Goal: Information Seeking & Learning: Learn about a topic

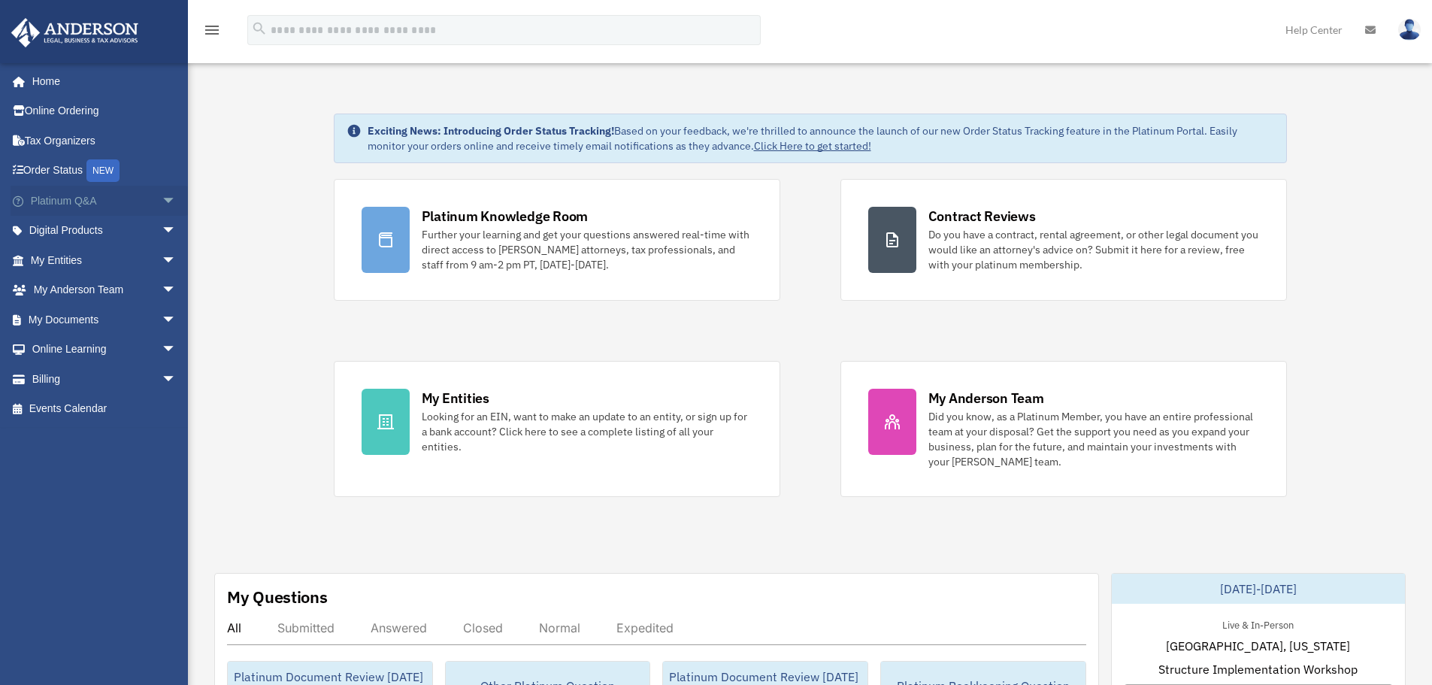
click at [162, 211] on span "arrow_drop_down" at bounding box center [177, 201] width 30 height 31
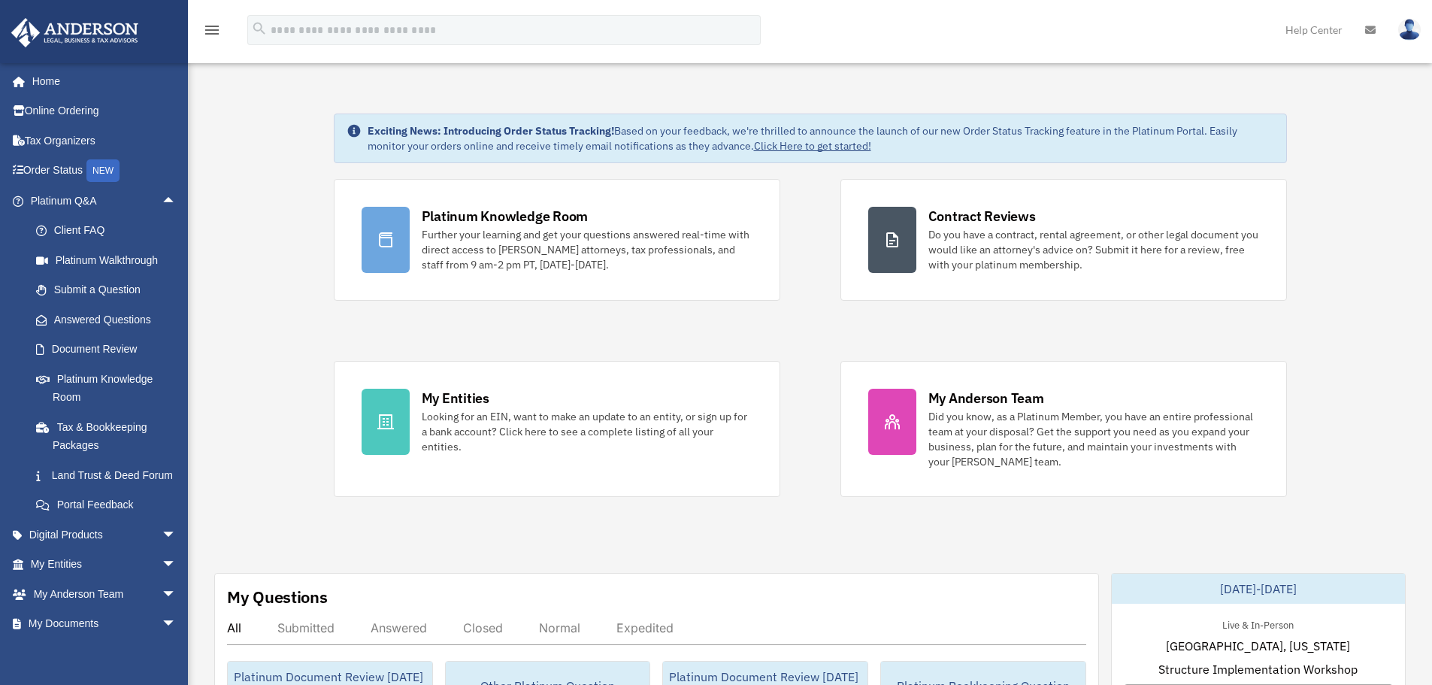
click at [74, 85] on link "Home" at bounding box center [105, 81] width 189 height 30
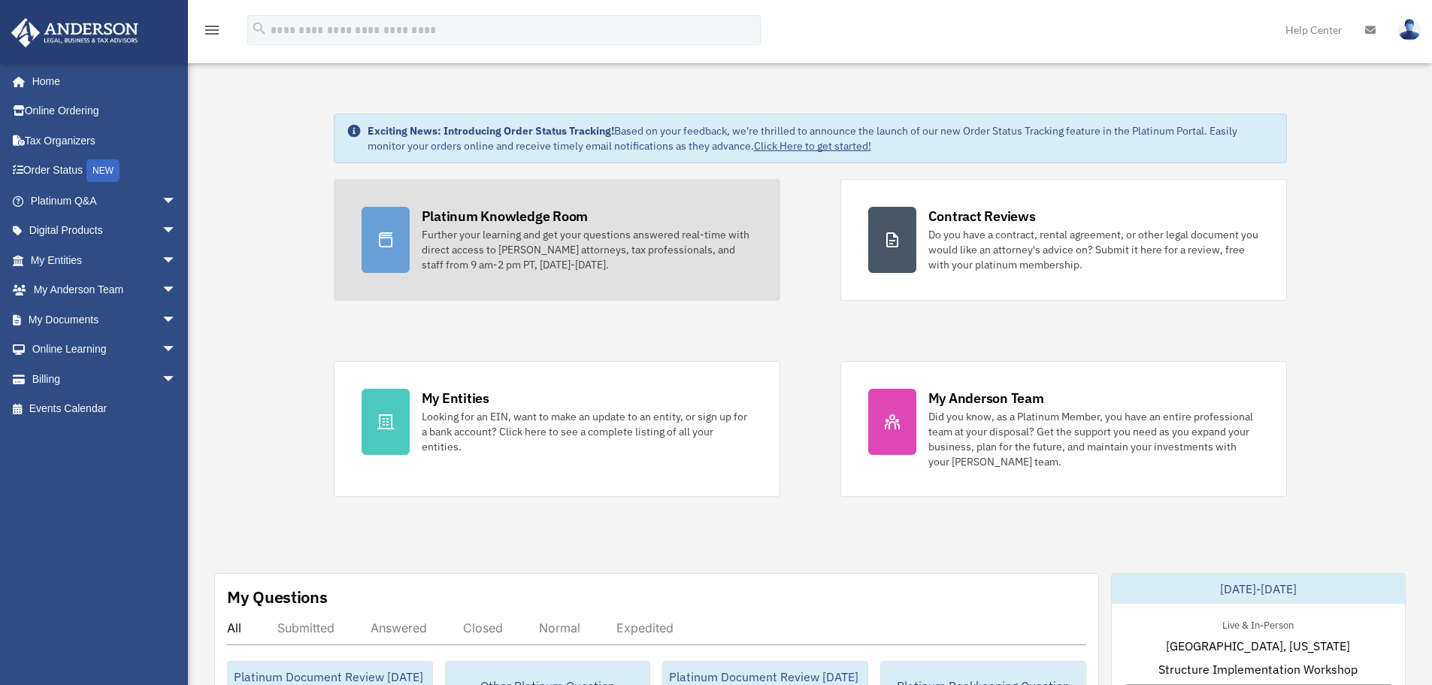
click at [563, 227] on div "Further your learning and get your questions answered real-time with direct acc…" at bounding box center [587, 249] width 331 height 45
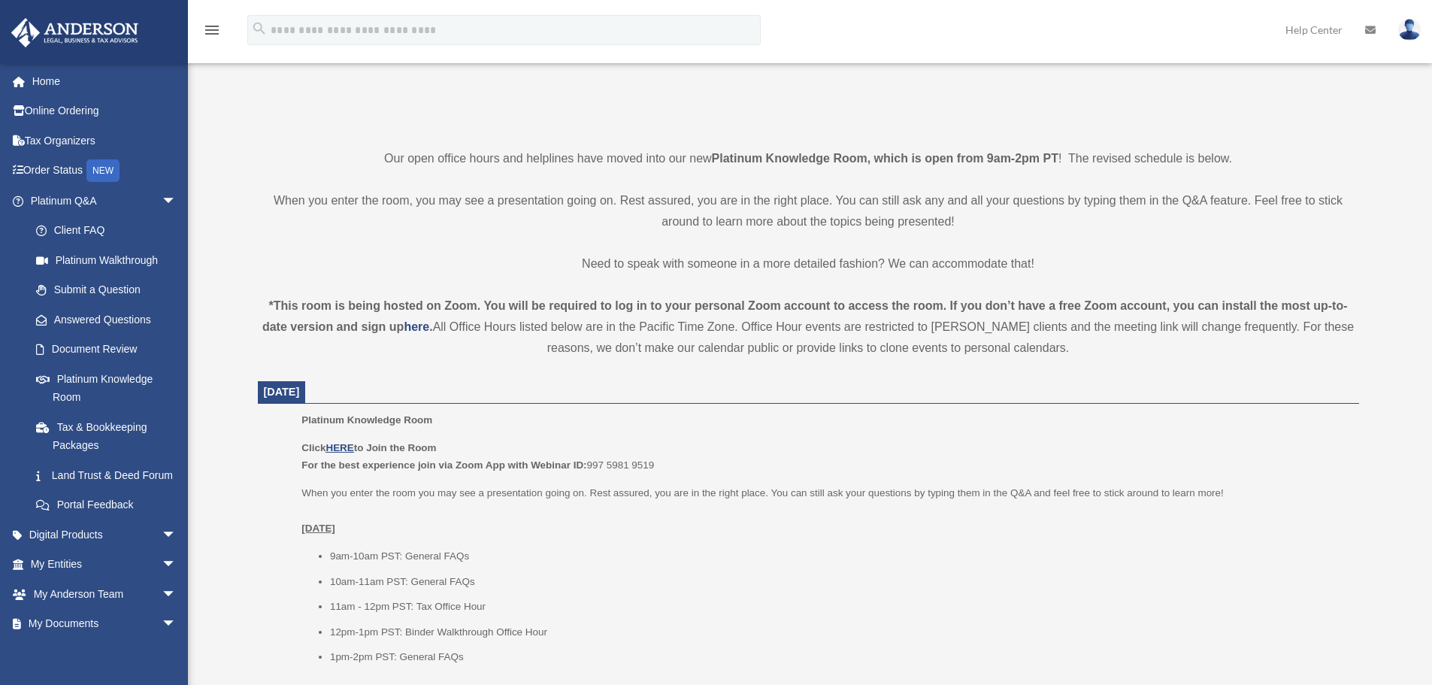
scroll to position [301, 0]
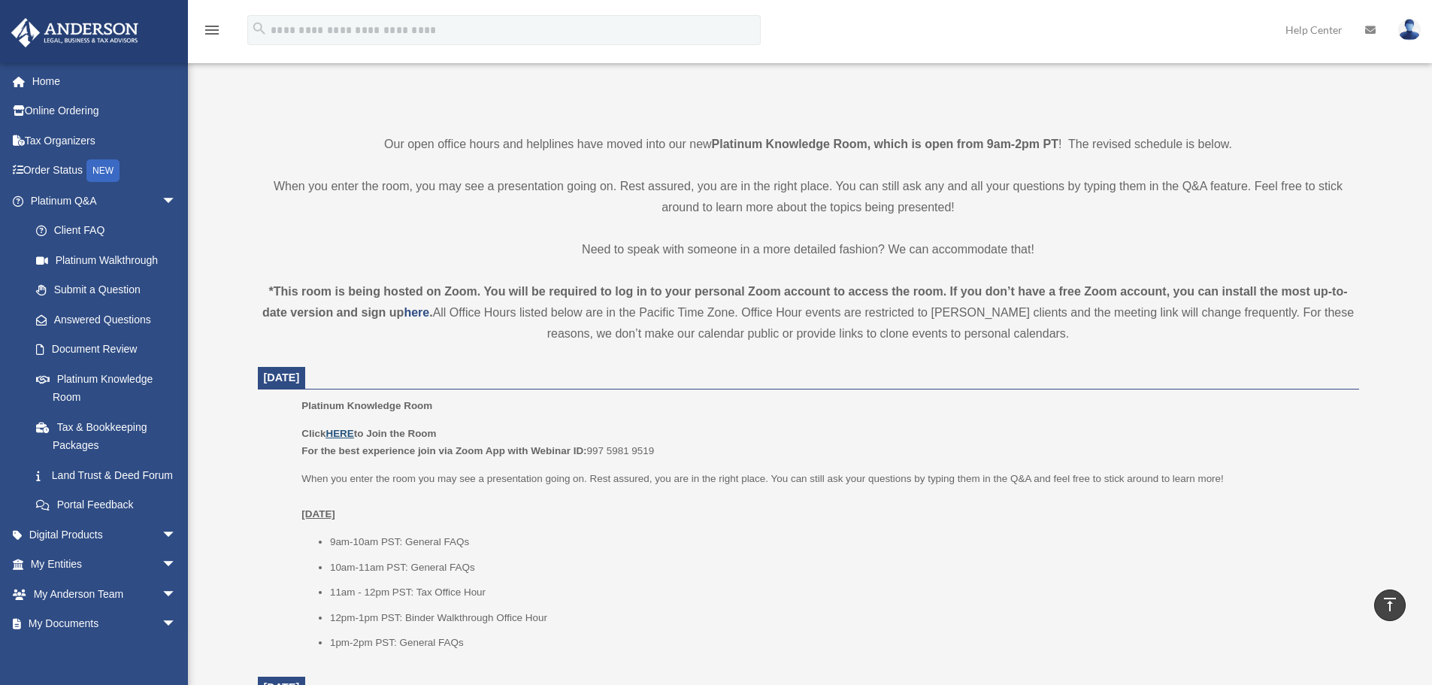
click at [338, 429] on u "HERE" at bounding box center [340, 433] width 28 height 11
click at [163, 550] on span "arrow_drop_down" at bounding box center [177, 535] width 30 height 31
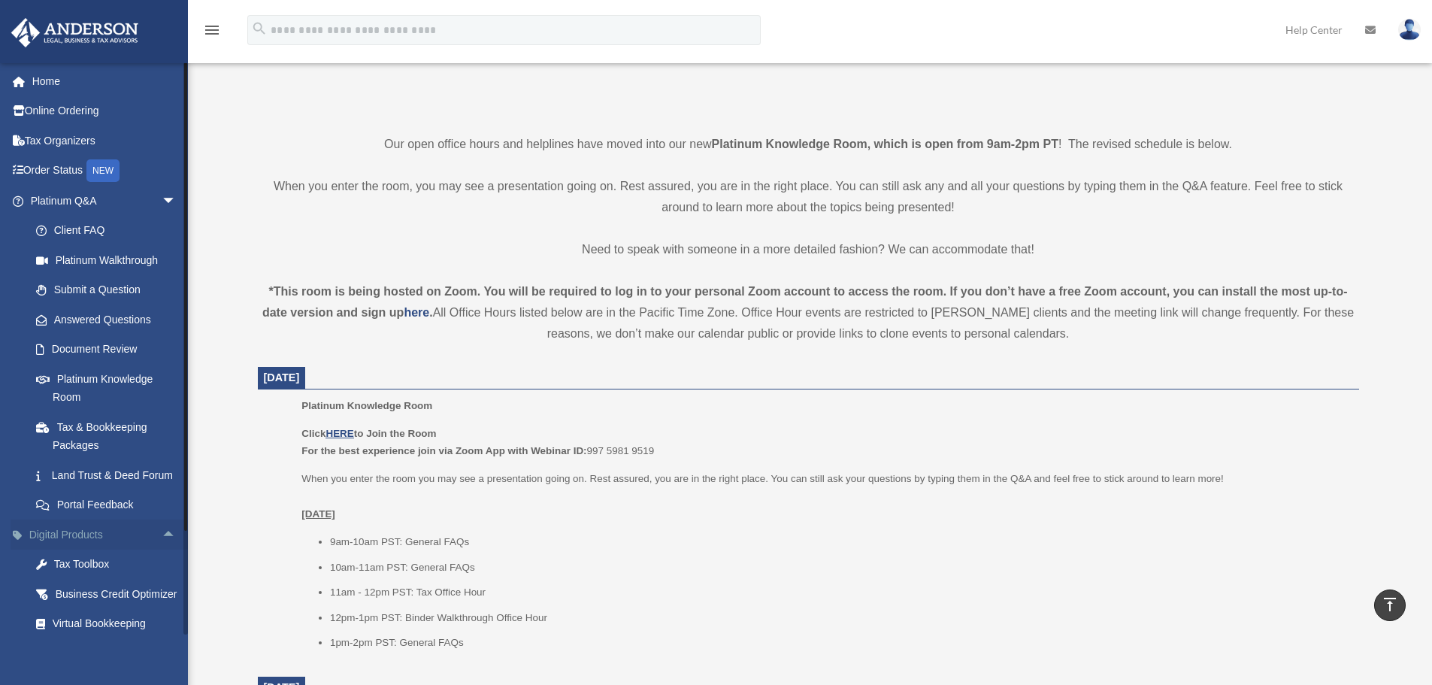
click at [162, 547] on span "arrow_drop_up" at bounding box center [177, 535] width 30 height 31
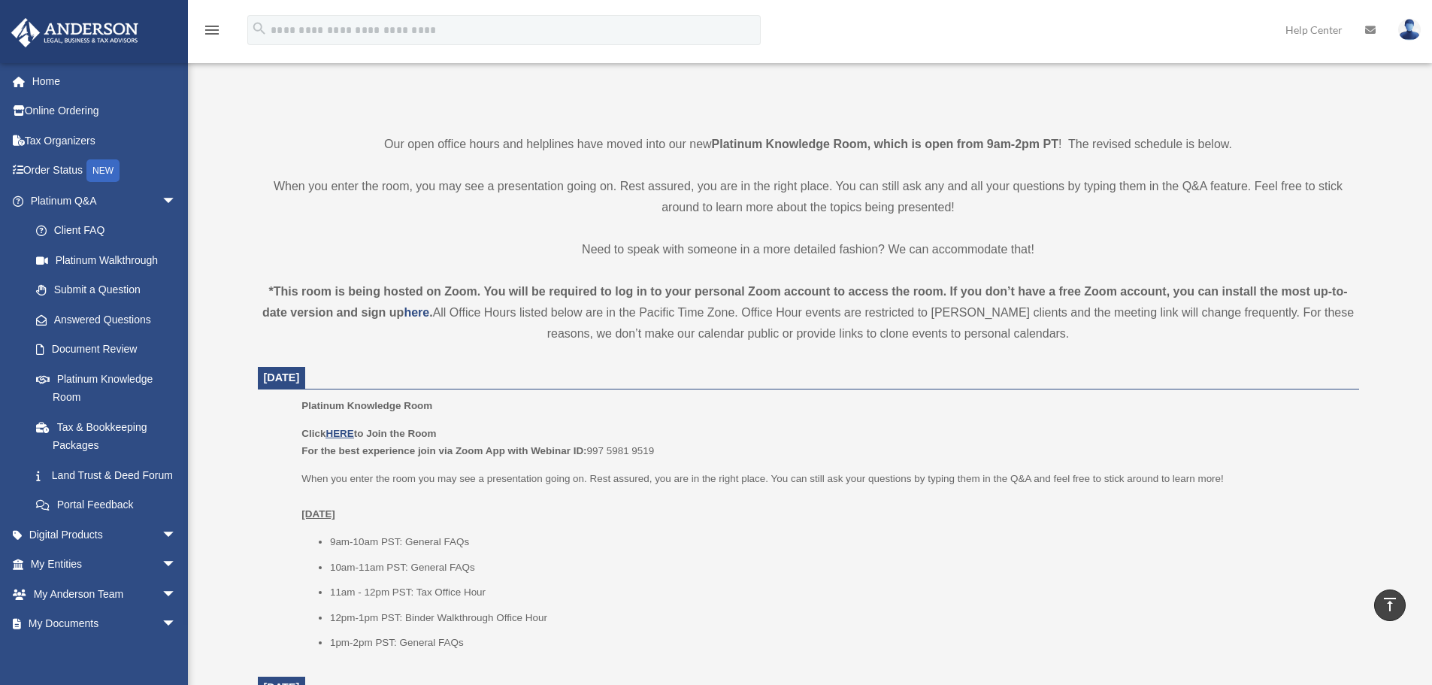
click at [652, 397] on p "Platinum Knowledge Room" at bounding box center [824, 406] width 1047 height 18
